Goal: Task Accomplishment & Management: Manage account settings

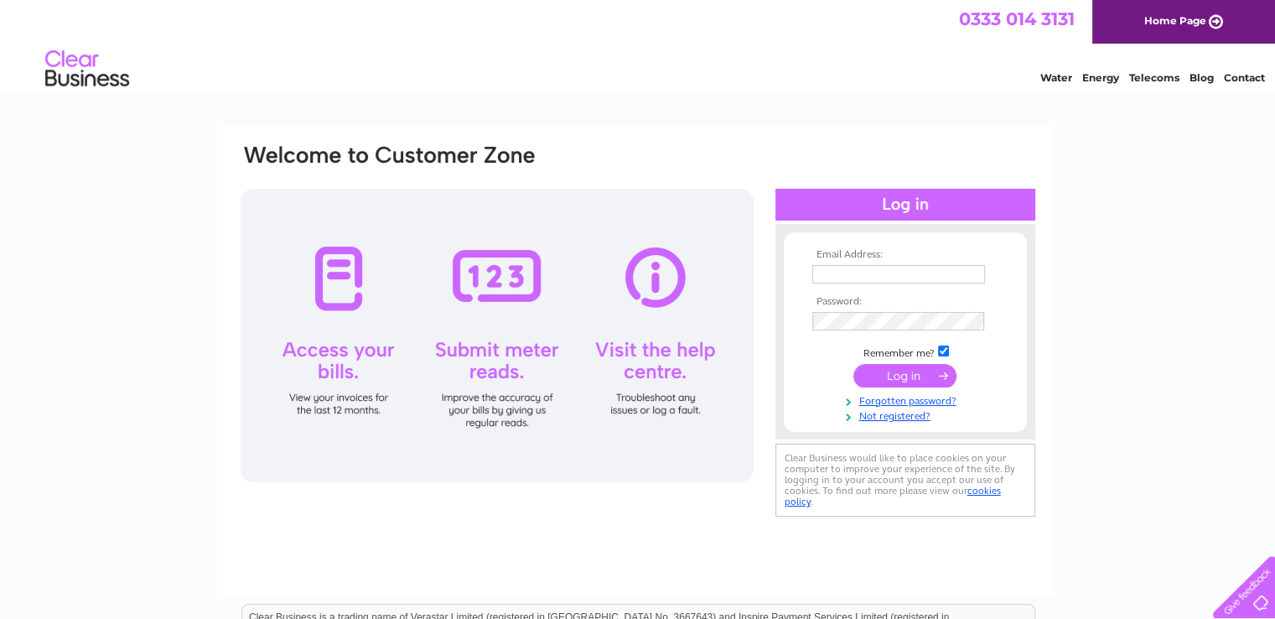
type input "peter.mossop@stjamessmokehouse.com"
click at [899, 377] on input "submit" at bounding box center [905, 375] width 103 height 23
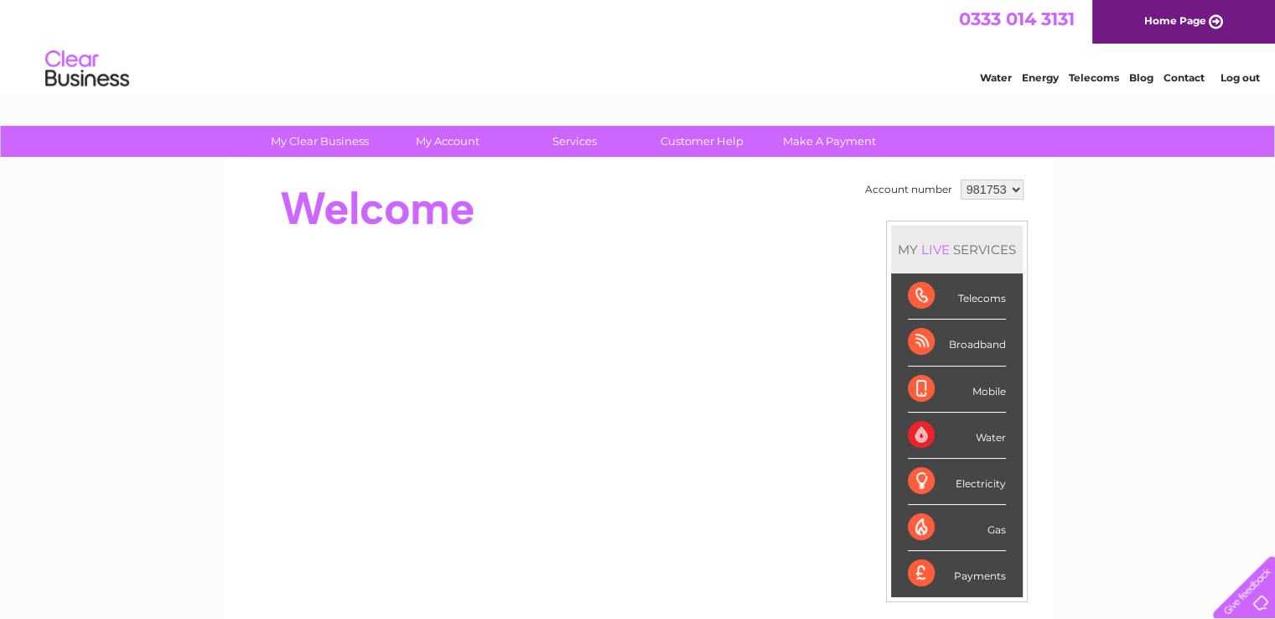
click at [1009, 187] on select "981753 981756" at bounding box center [992, 189] width 63 height 20
select select "981756"
click at [961, 179] on select "981753 981756" at bounding box center [992, 189] width 63 height 20
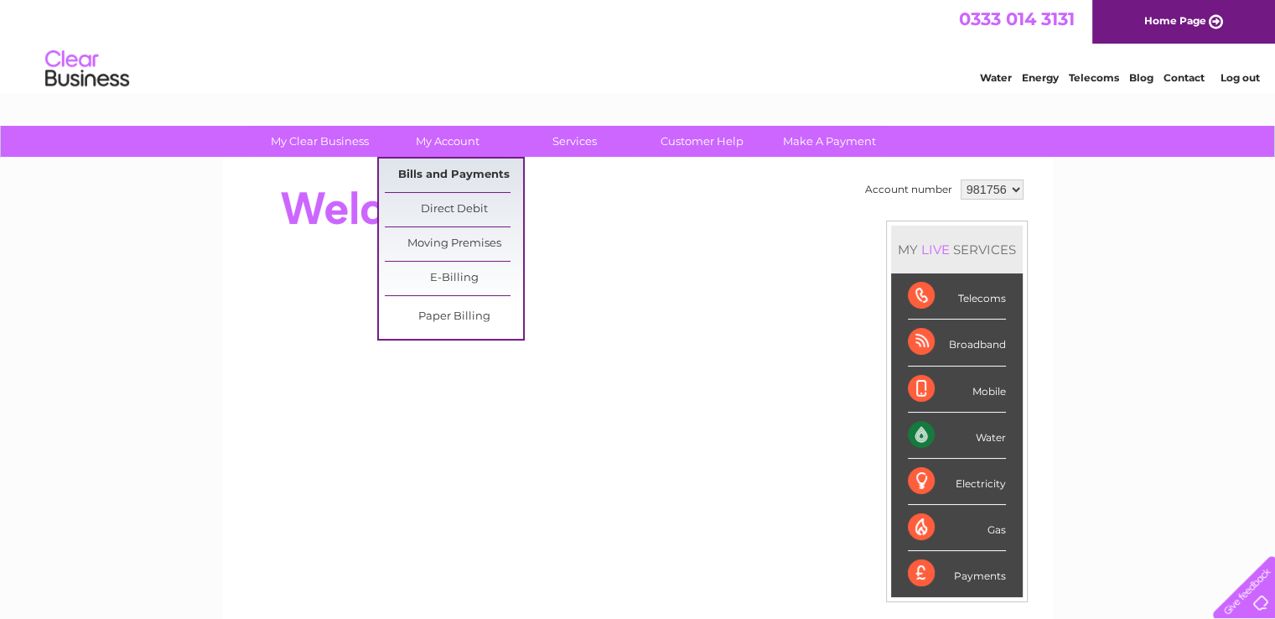
click at [446, 176] on link "Bills and Payments" at bounding box center [454, 175] width 138 height 34
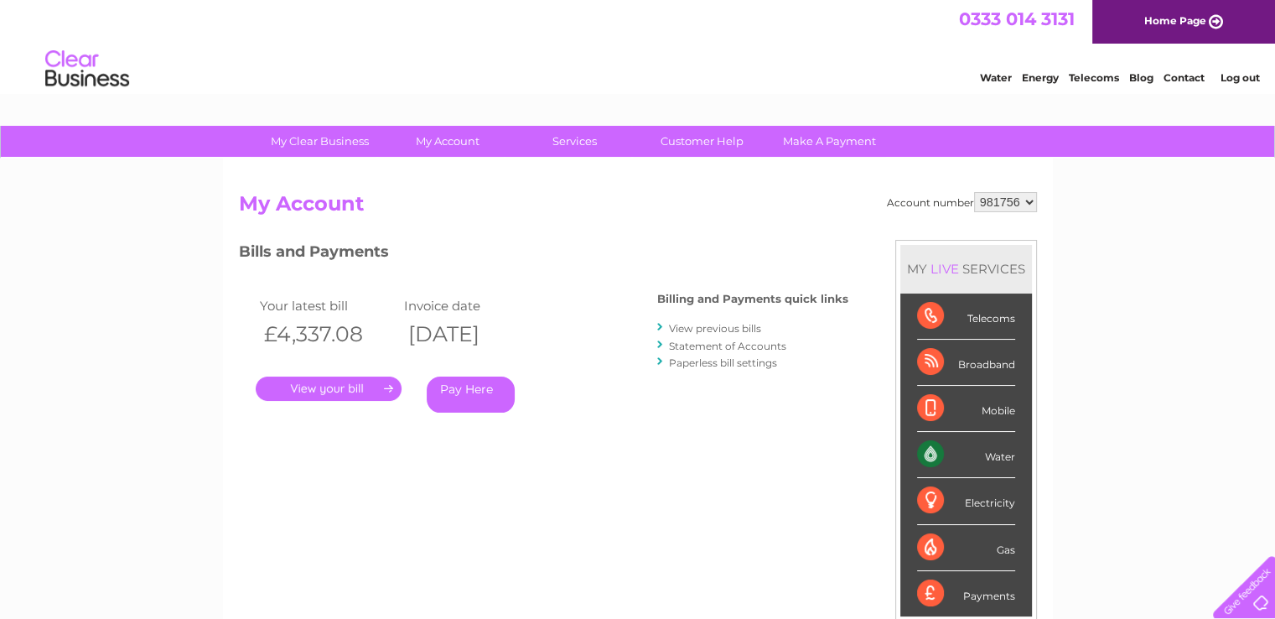
click at [319, 395] on link "." at bounding box center [329, 388] width 146 height 24
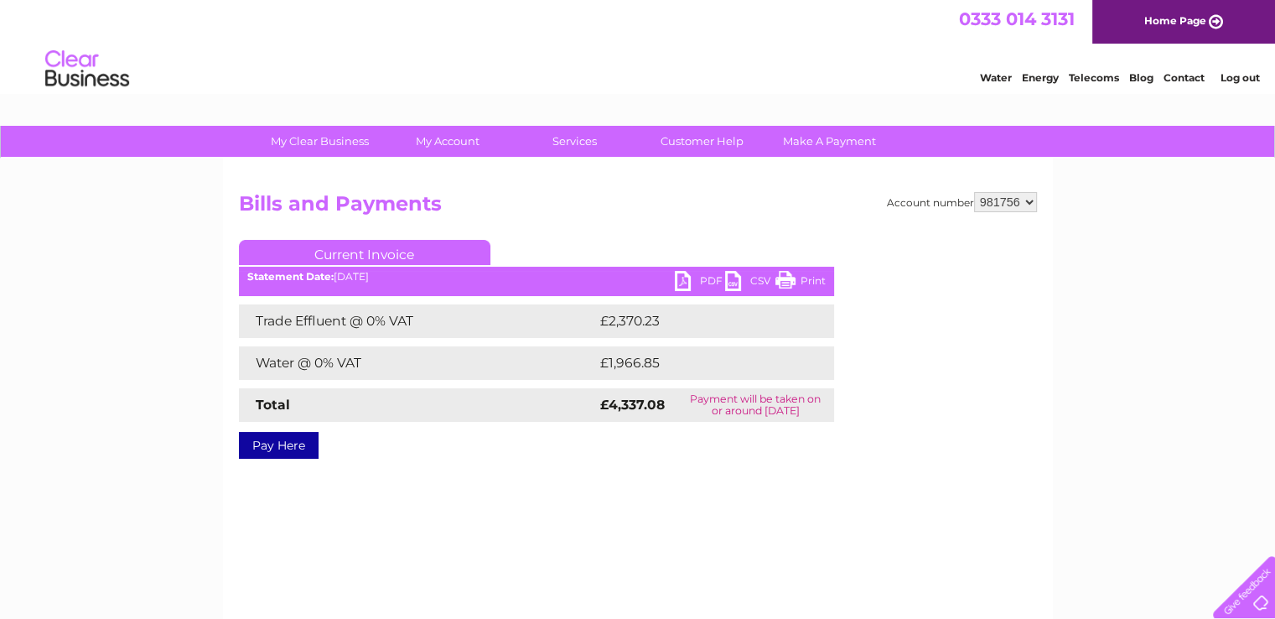
click at [688, 276] on link "PDF" at bounding box center [700, 283] width 50 height 24
click at [708, 280] on link "PDF" at bounding box center [700, 283] width 50 height 24
click at [1236, 75] on link "Log out" at bounding box center [1239, 77] width 39 height 13
